Goal: Transaction & Acquisition: Purchase product/service

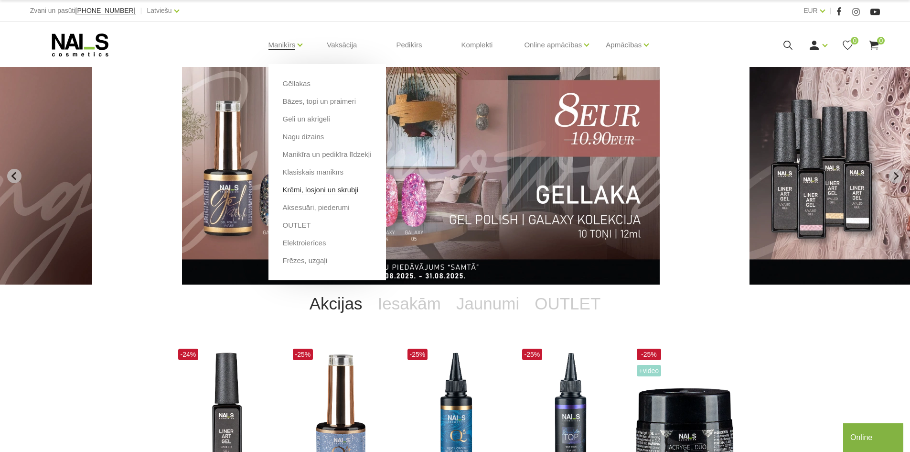
click at [319, 187] on link "Krēmi, losjoni un skrubji" at bounding box center [321, 189] width 76 height 11
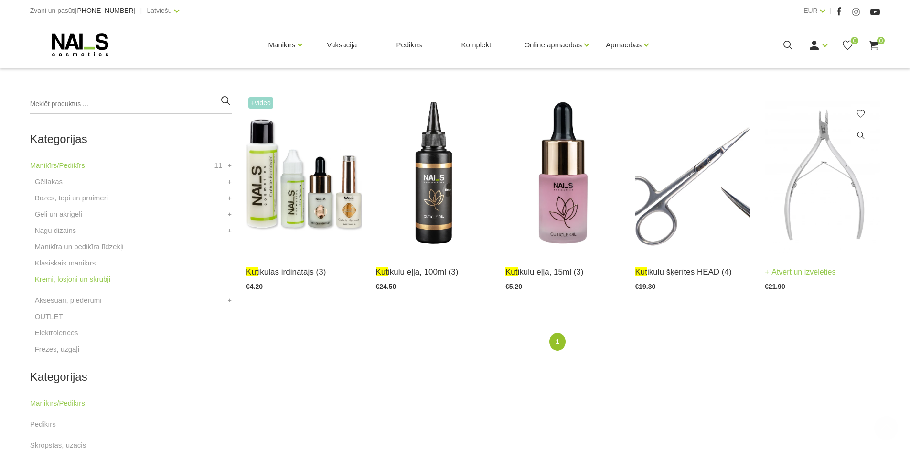
scroll to position [287, 0]
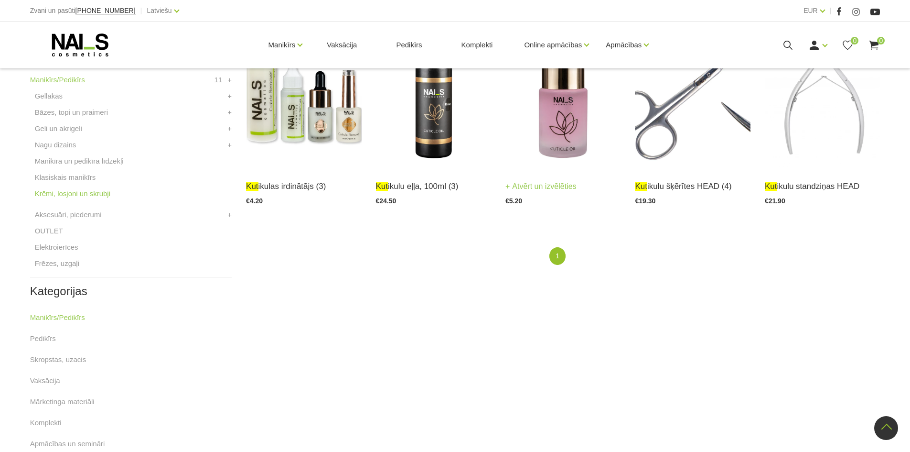
type input "kut"
click at [553, 130] on img at bounding box center [563, 88] width 115 height 159
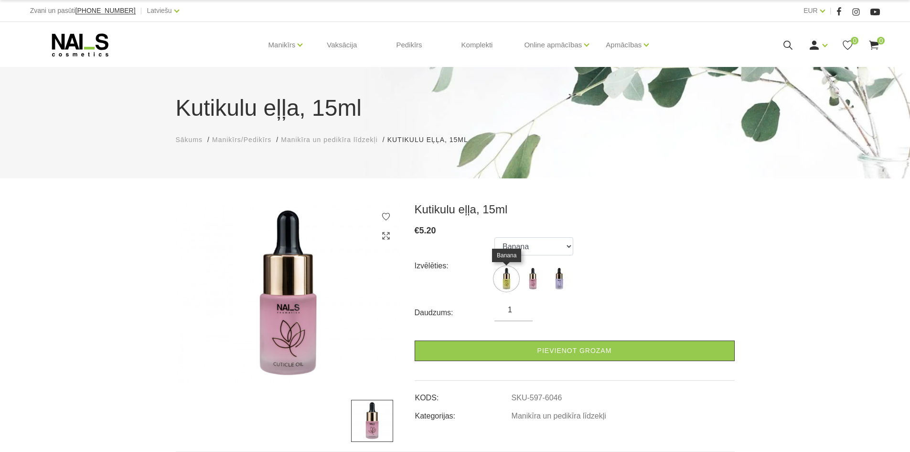
click at [506, 283] on img at bounding box center [507, 279] width 24 height 24
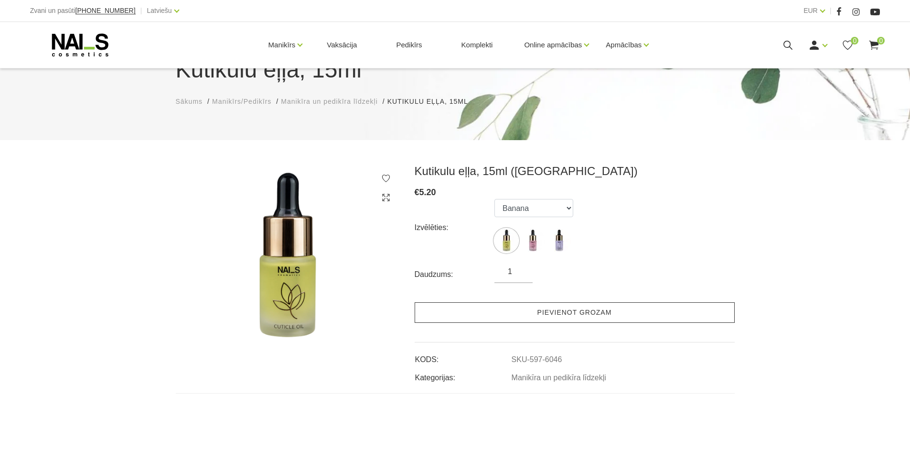
scroll to position [96, 0]
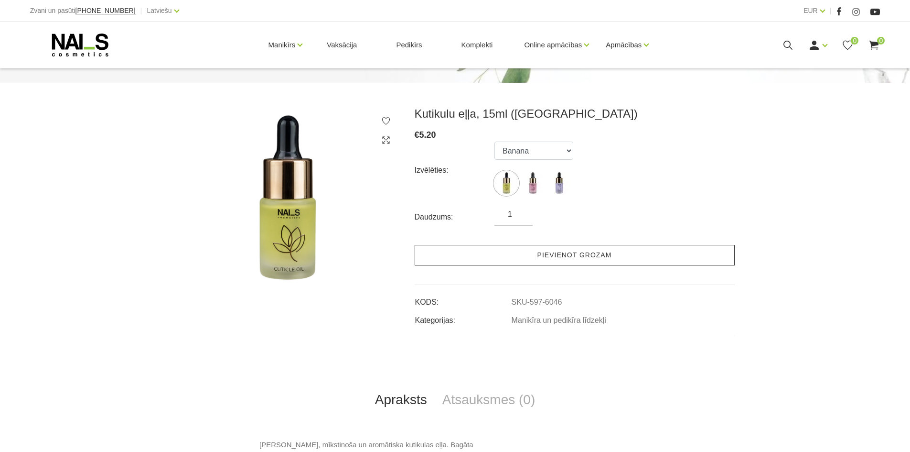
click at [513, 259] on link "Pievienot grozam" at bounding box center [575, 255] width 320 height 21
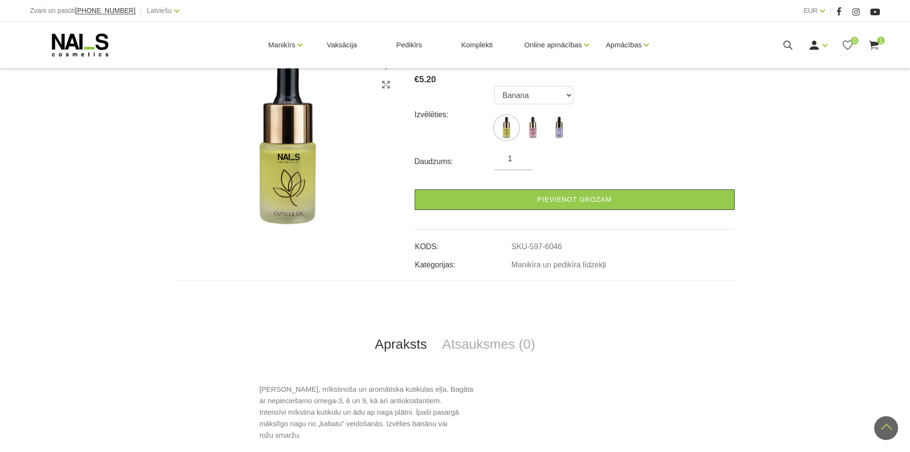
scroll to position [143, 0]
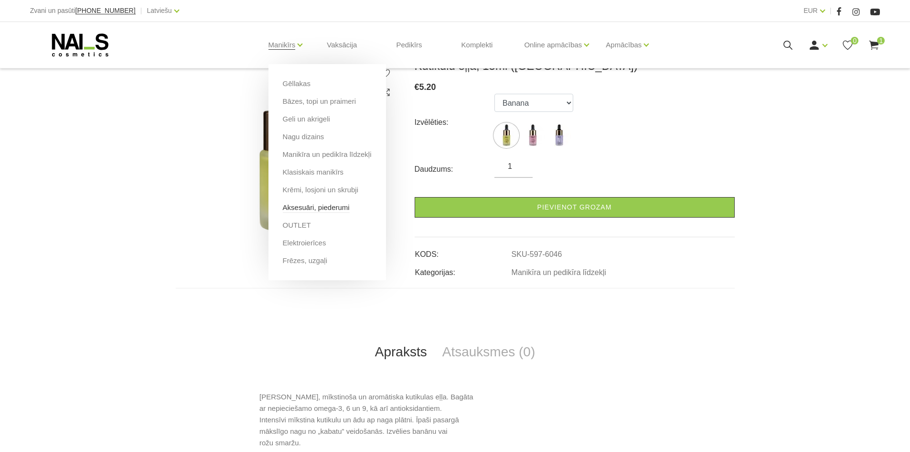
click at [325, 206] on link "Aksesuāri, piederumi" at bounding box center [316, 207] width 67 height 11
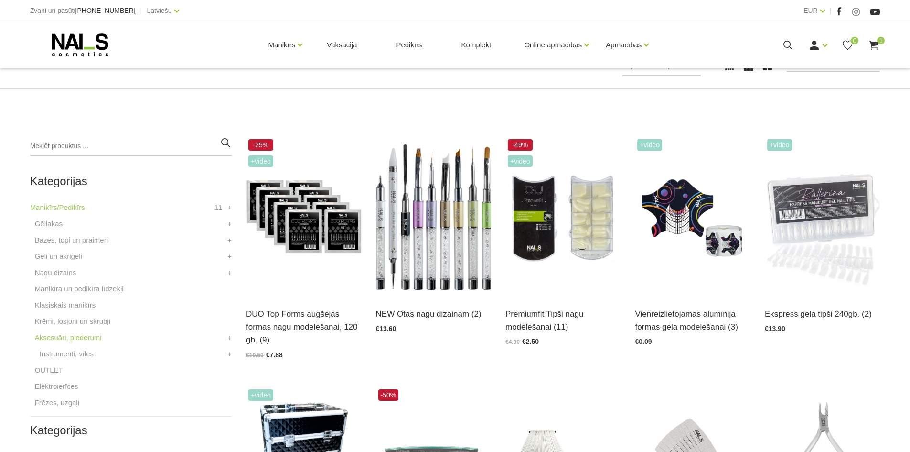
scroll to position [191, 0]
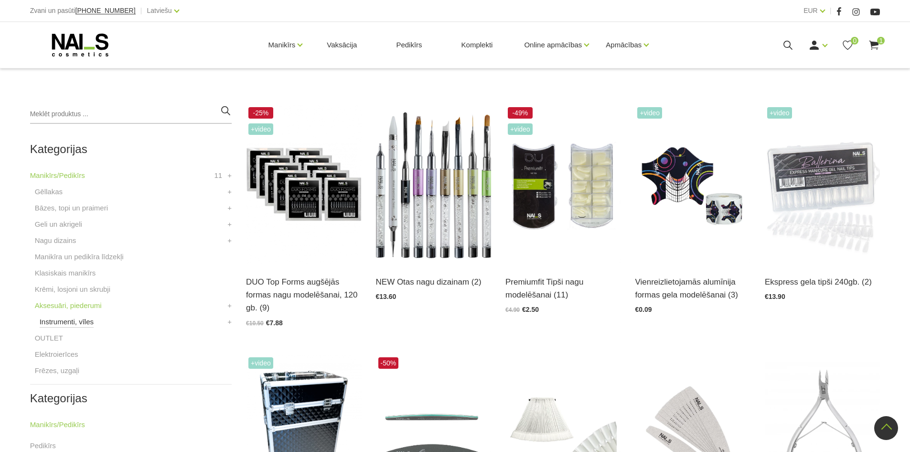
click at [81, 323] on link "Instrumenti, vīles" at bounding box center [67, 321] width 54 height 11
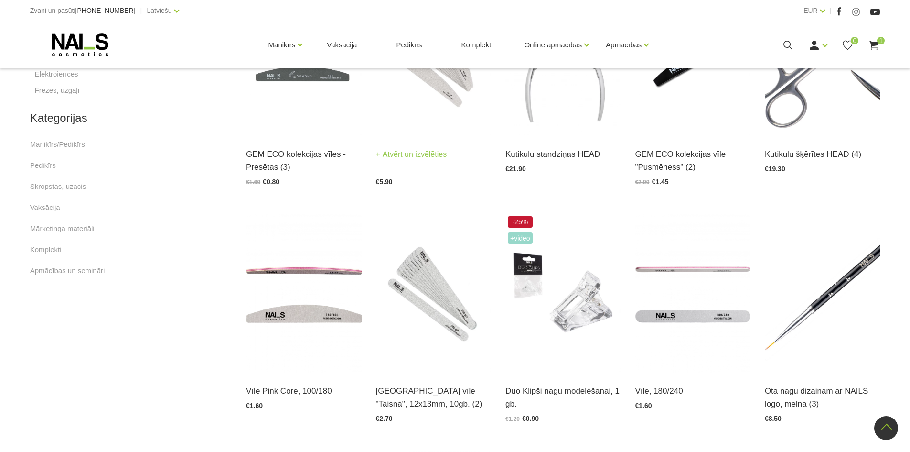
scroll to position [573, 0]
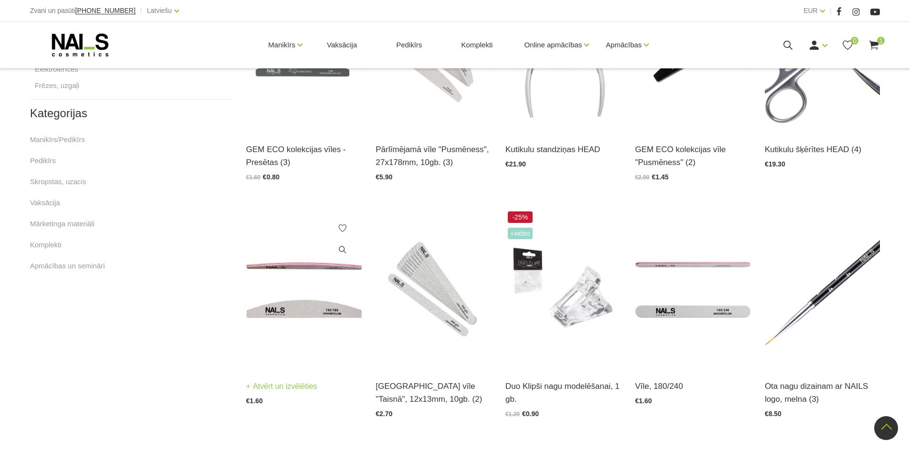
click at [303, 310] on img at bounding box center [303, 288] width 115 height 159
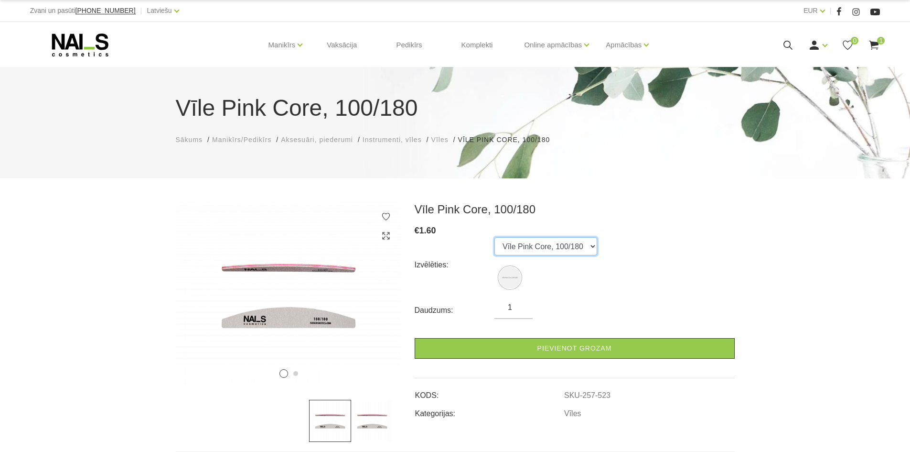
click at [593, 245] on select "Vīle Pink Core, 100/180" at bounding box center [546, 246] width 103 height 18
click at [627, 276] on div "Izvēlēties: Vīle Pink Core, 100/180" at bounding box center [575, 264] width 320 height 55
click at [523, 311] on input "-23" at bounding box center [514, 307] width 38 height 11
click at [521, 303] on input "1" at bounding box center [514, 307] width 38 height 11
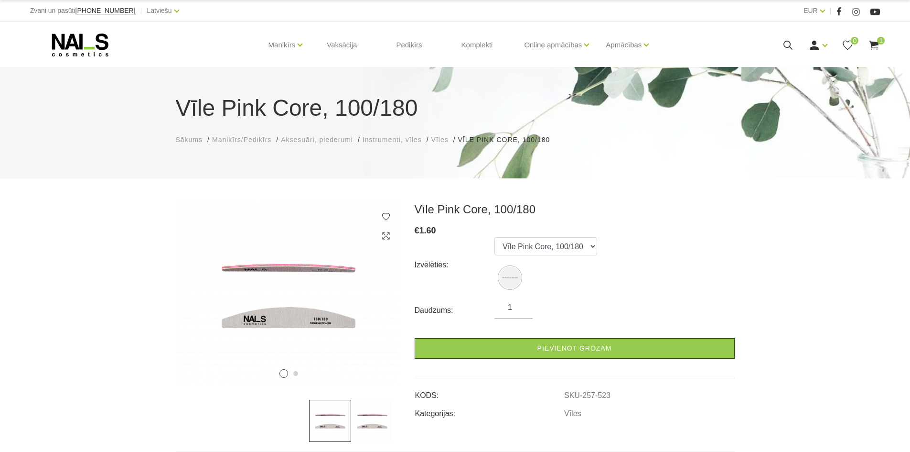
click at [521, 303] on input "1" at bounding box center [514, 307] width 38 height 11
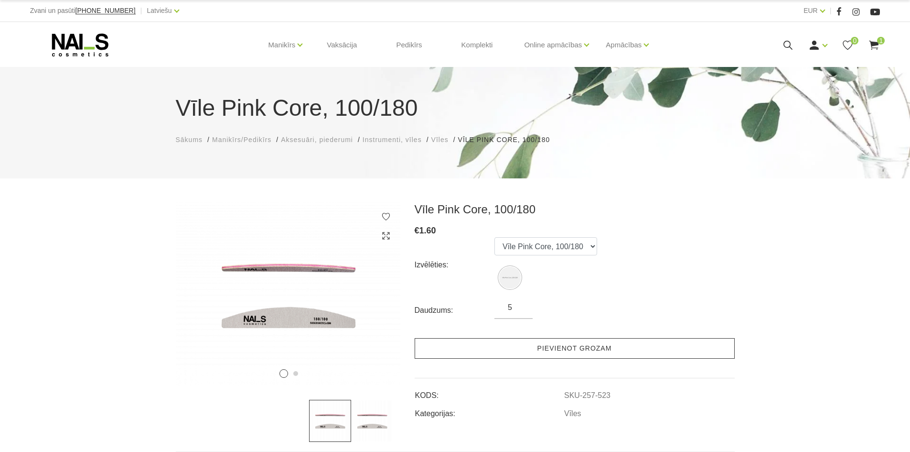
type input "5"
click at [544, 346] on link "Pievienot grozam" at bounding box center [575, 348] width 320 height 21
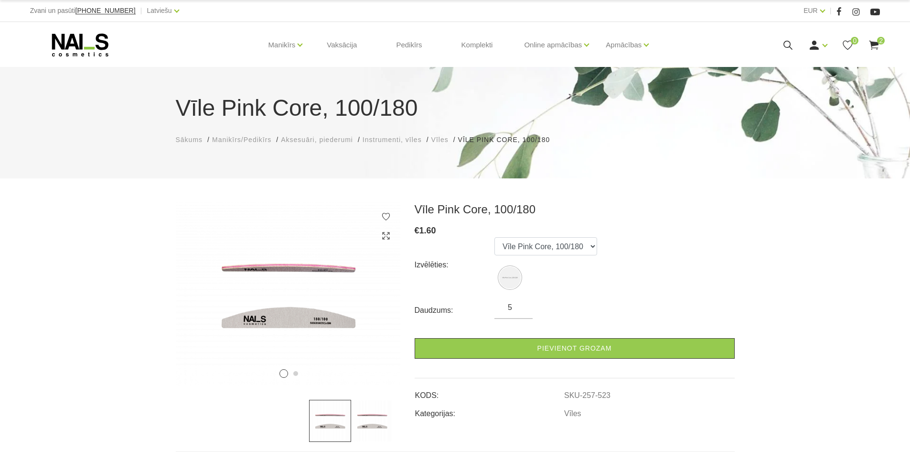
click at [876, 43] on use at bounding box center [875, 45] width 10 height 9
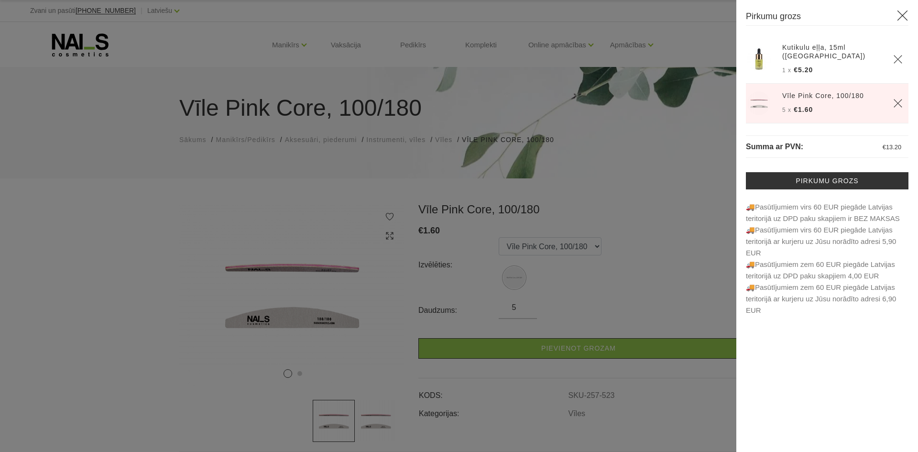
click at [638, 296] on div at bounding box center [459, 226] width 918 height 452
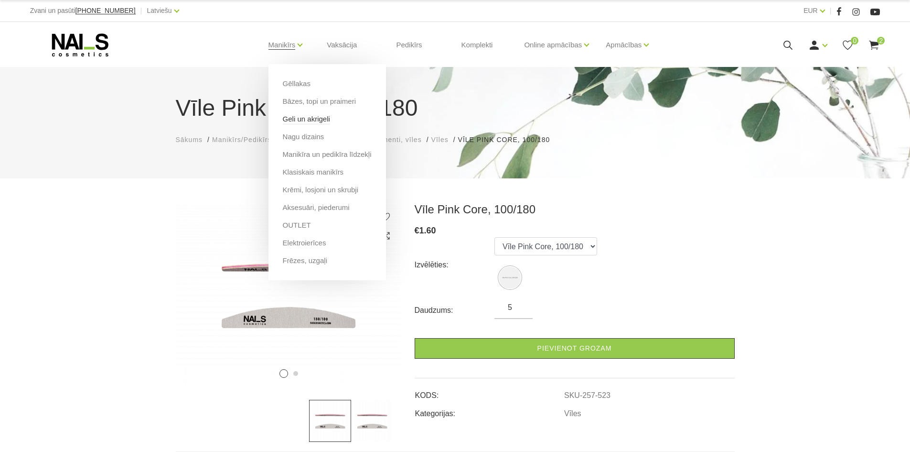
click at [299, 119] on link "Geli un akrigeli" at bounding box center [306, 119] width 47 height 11
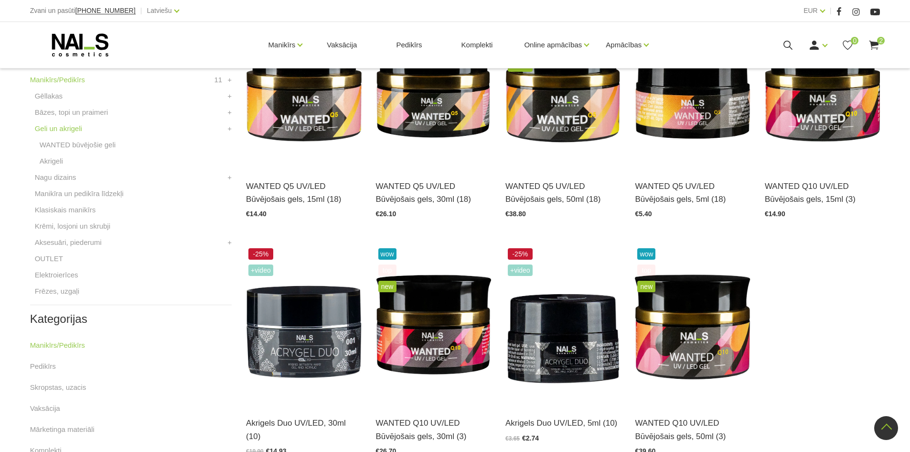
scroll to position [239, 0]
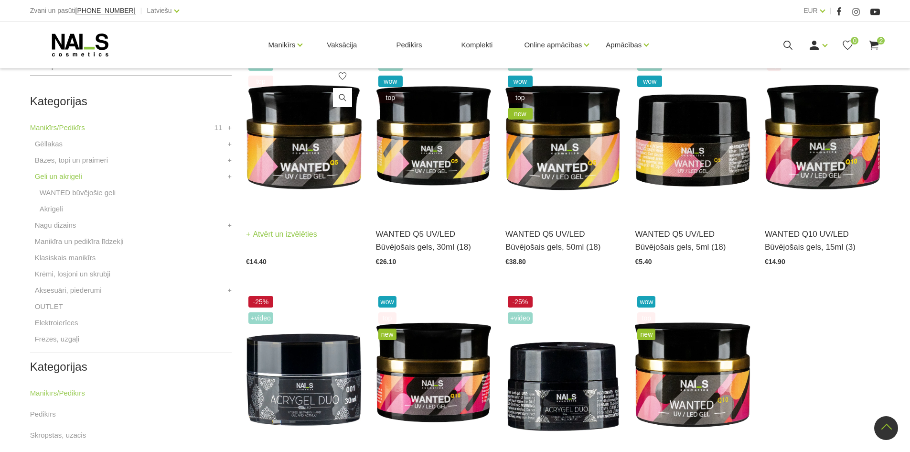
click at [289, 148] on img at bounding box center [303, 136] width 115 height 159
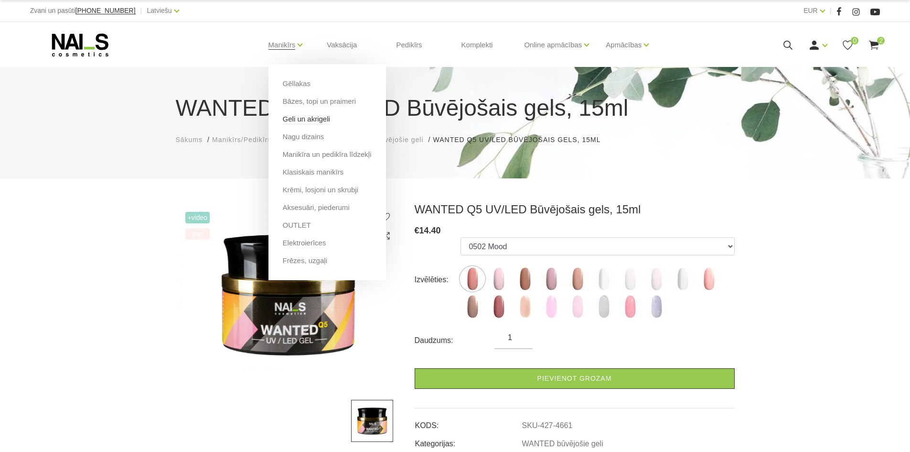
click at [314, 120] on link "Geli un akrigeli" at bounding box center [306, 119] width 47 height 11
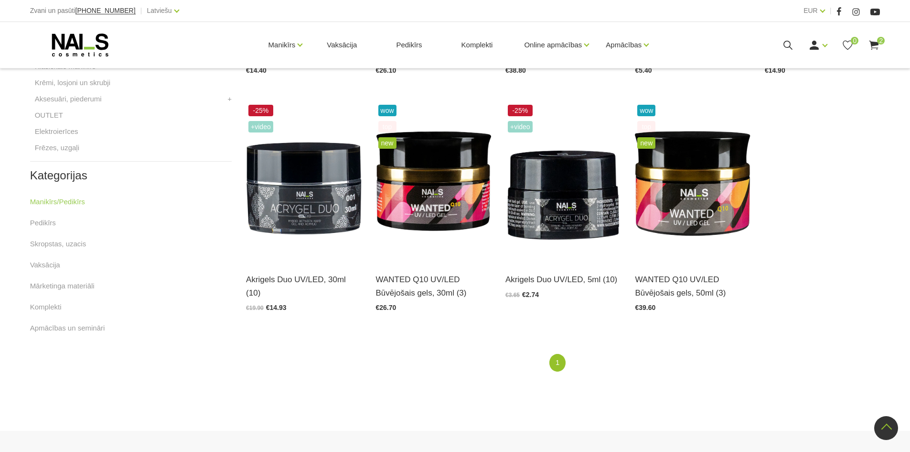
scroll to position [382, 0]
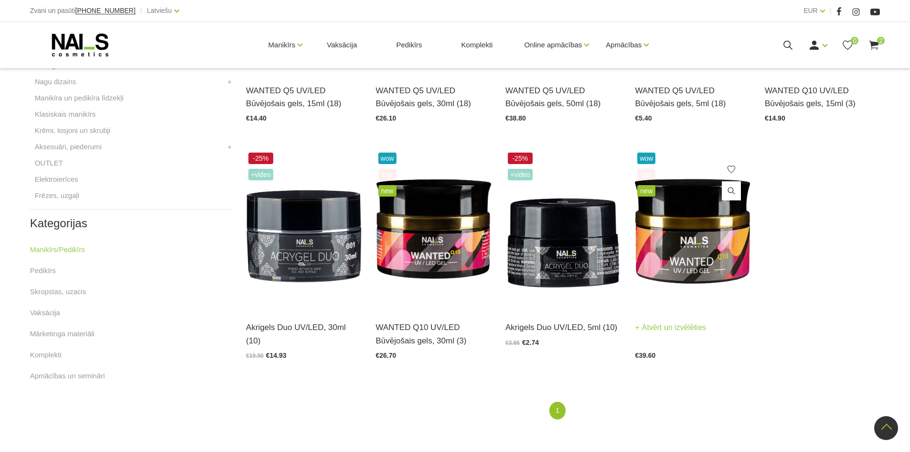
click at [707, 247] on img at bounding box center [692, 229] width 115 height 159
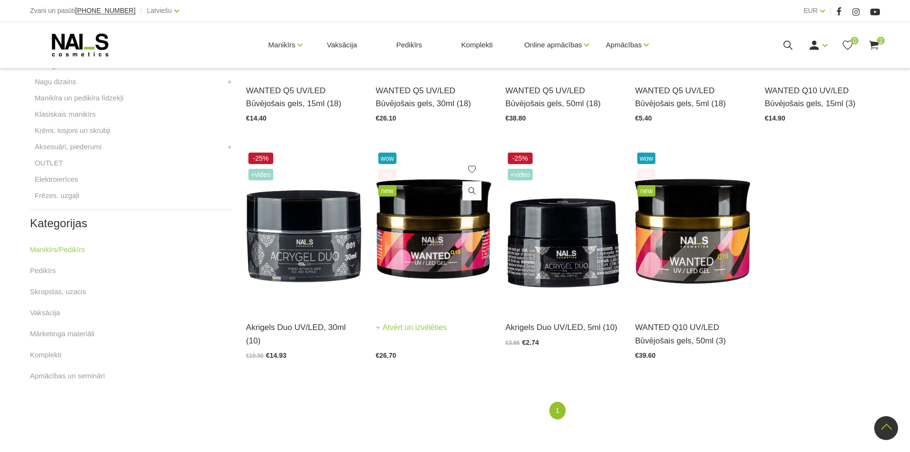
click at [455, 252] on img at bounding box center [433, 229] width 115 height 159
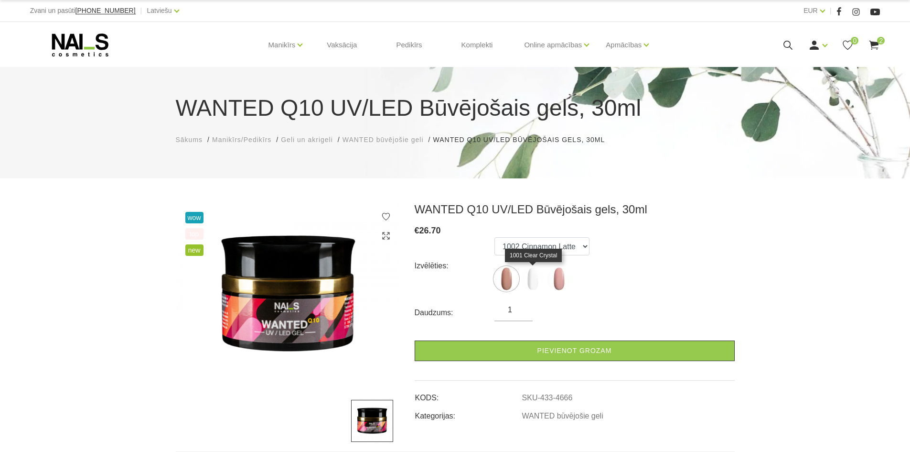
click at [530, 277] on img at bounding box center [533, 279] width 24 height 24
select select "4667"
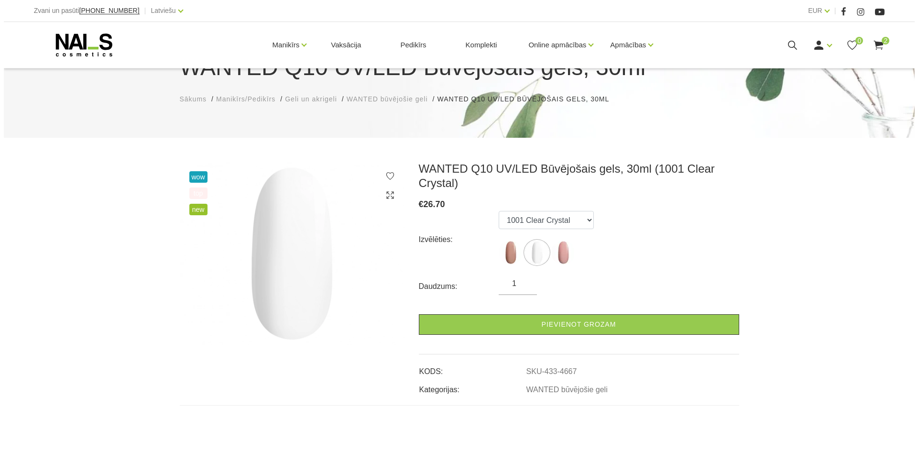
scroll to position [96, 0]
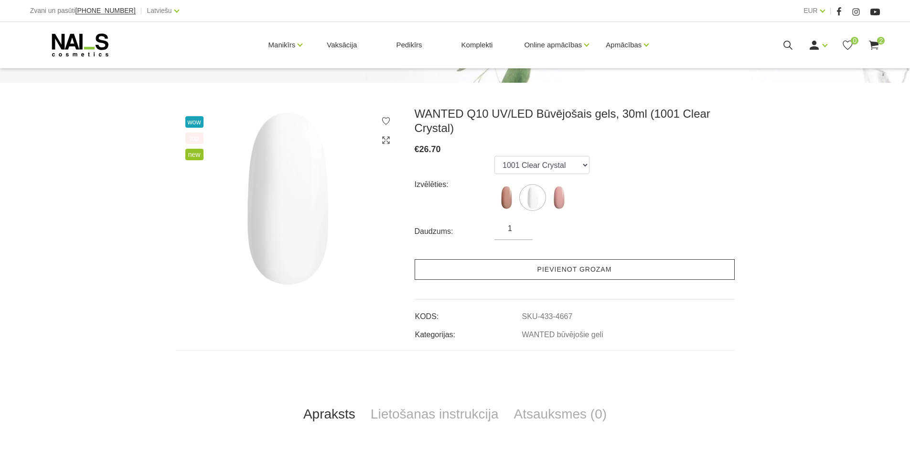
click at [611, 270] on link "Pievienot grozam" at bounding box center [575, 269] width 320 height 21
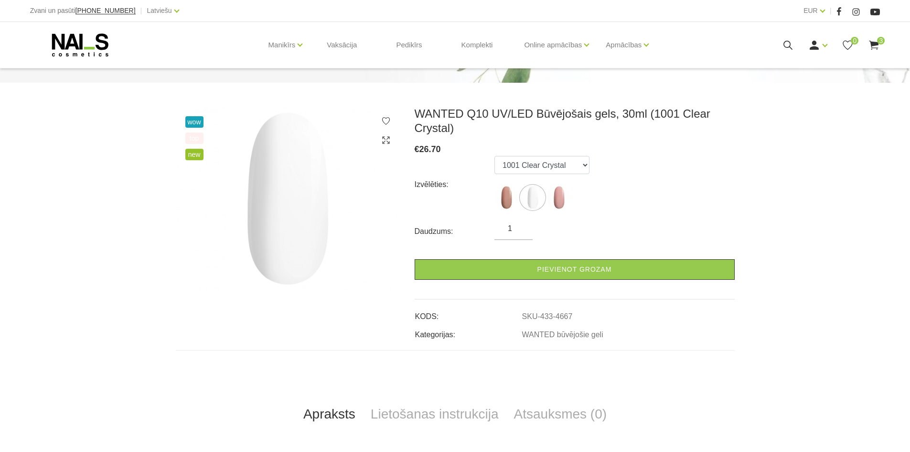
click at [877, 42] on use at bounding box center [875, 45] width 10 height 9
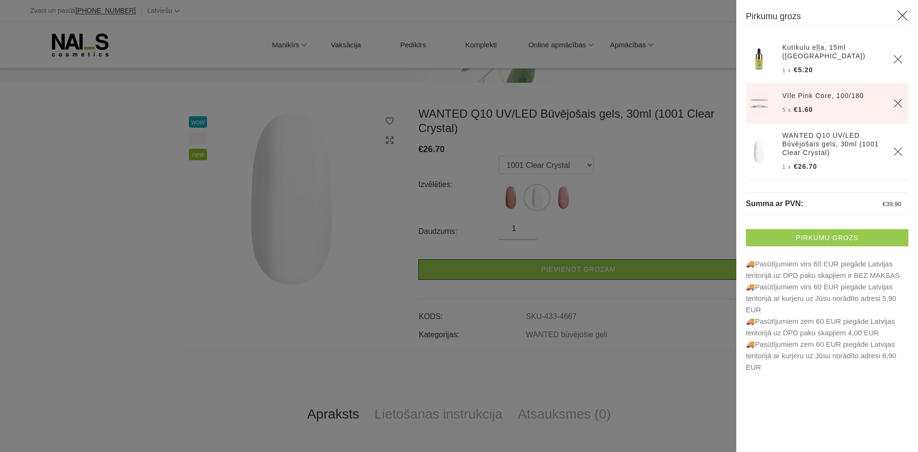
click at [836, 229] on link "Pirkumu grozs" at bounding box center [827, 237] width 162 height 17
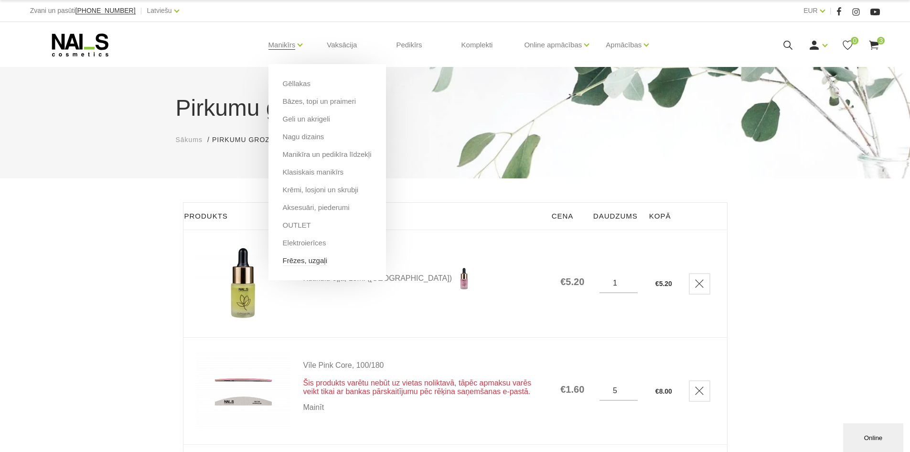
click at [290, 260] on link "Frēzes, uzgaļi" at bounding box center [305, 260] width 44 height 11
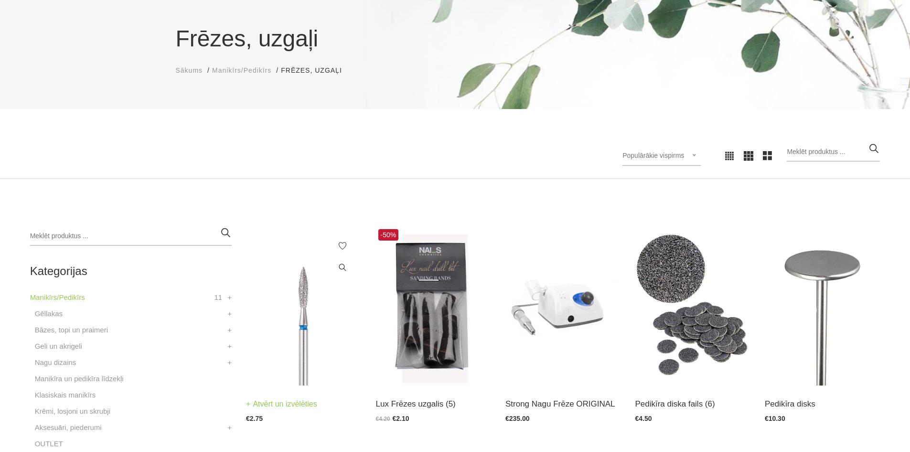
scroll to position [143, 0]
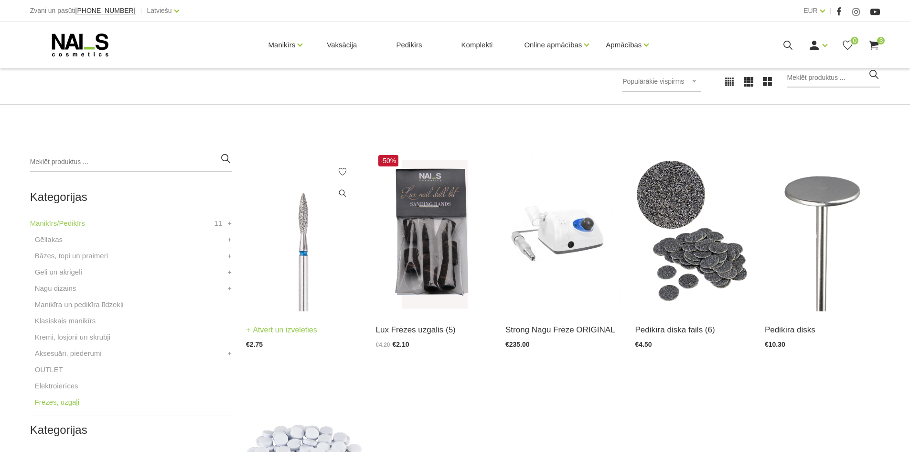
click at [301, 272] on img at bounding box center [303, 231] width 115 height 159
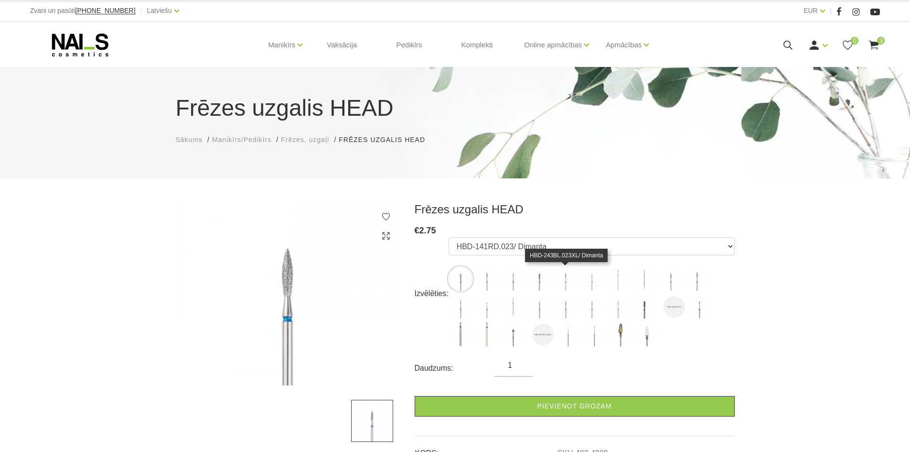
click at [567, 288] on img at bounding box center [566, 279] width 24 height 24
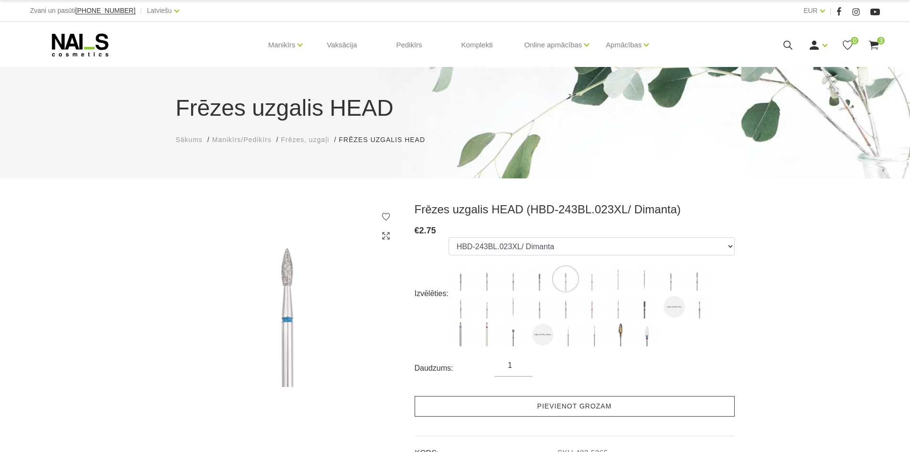
click at [615, 407] on link "Pievienot grozam" at bounding box center [575, 406] width 320 height 21
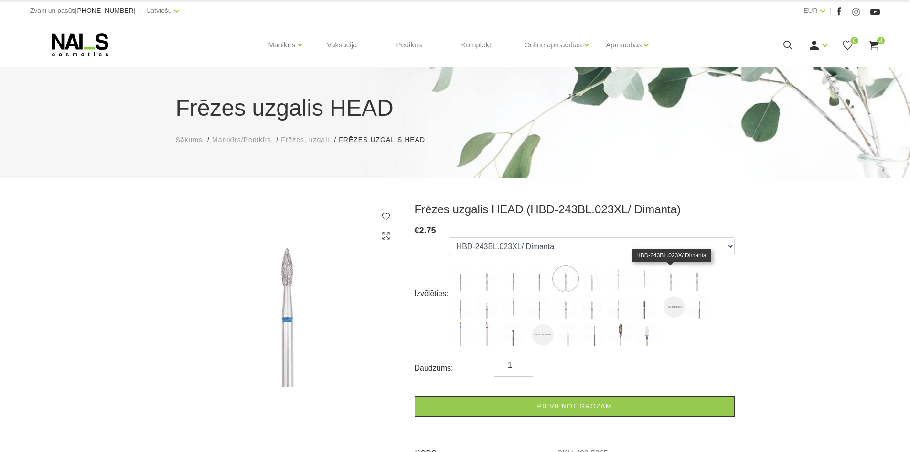
click at [671, 284] on img at bounding box center [671, 279] width 24 height 24
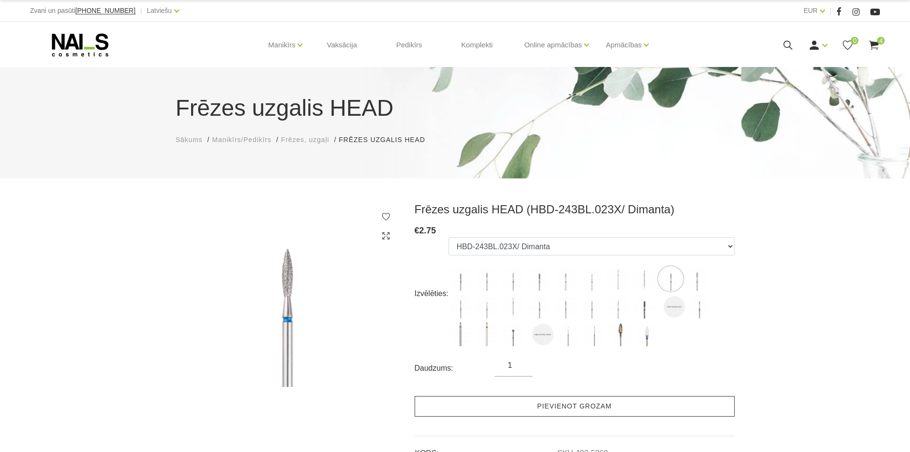
click at [600, 408] on link "Pievienot grozam" at bounding box center [575, 406] width 320 height 21
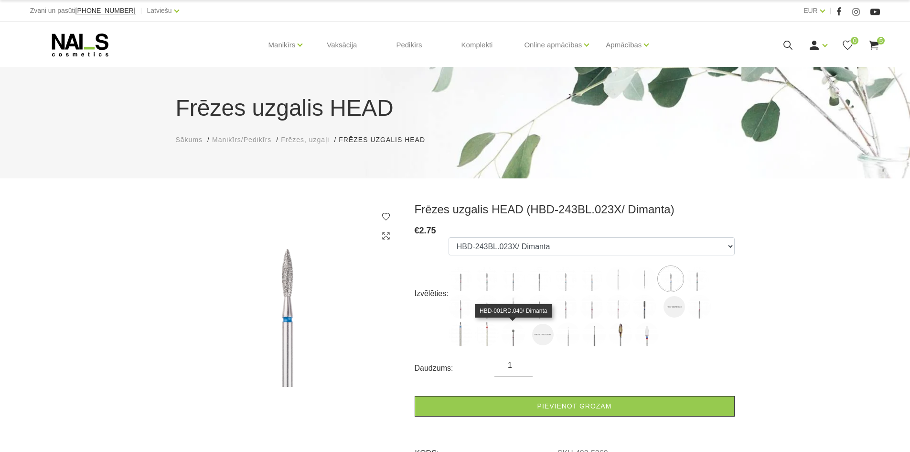
click at [511, 336] on img at bounding box center [513, 334] width 24 height 24
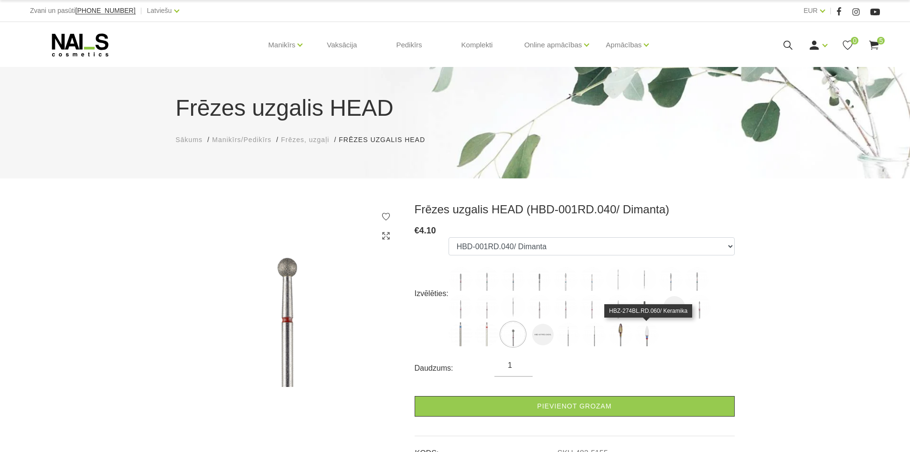
click at [647, 339] on img at bounding box center [647, 334] width 24 height 24
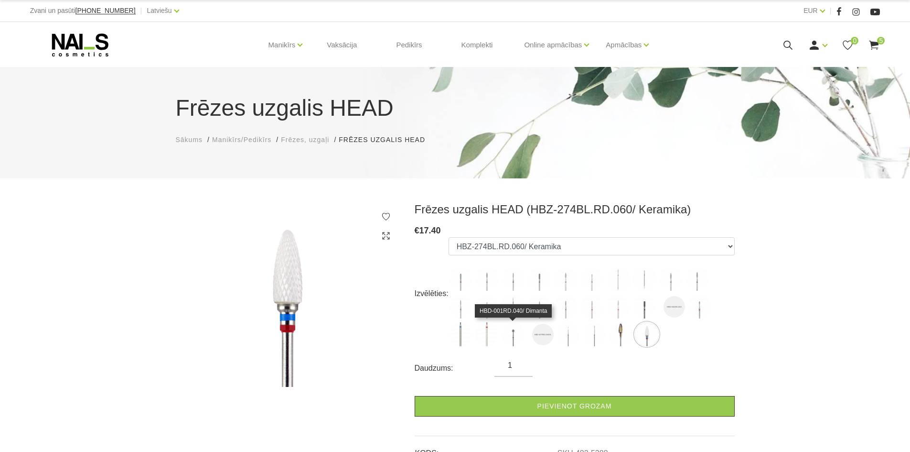
click at [512, 337] on img at bounding box center [513, 334] width 24 height 24
select select "5155"
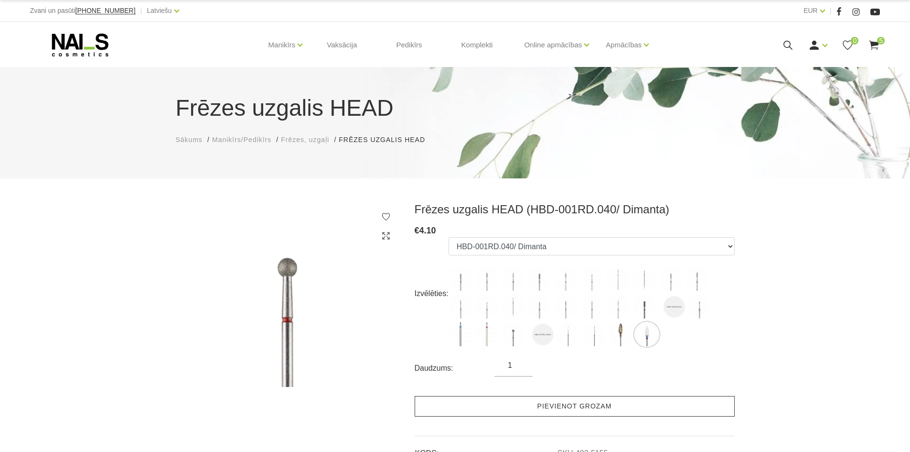
click at [508, 409] on link "Pievienot grozam" at bounding box center [575, 406] width 320 height 21
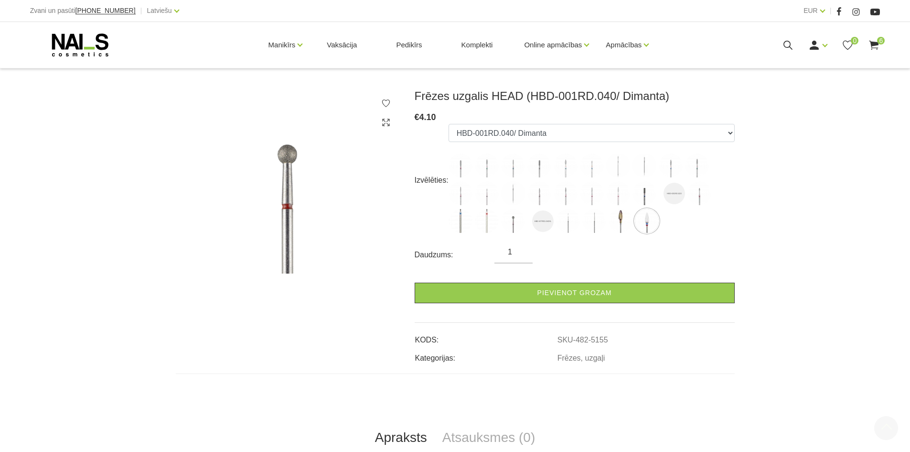
scroll to position [239, 0]
